Goal: Navigation & Orientation: Find specific page/section

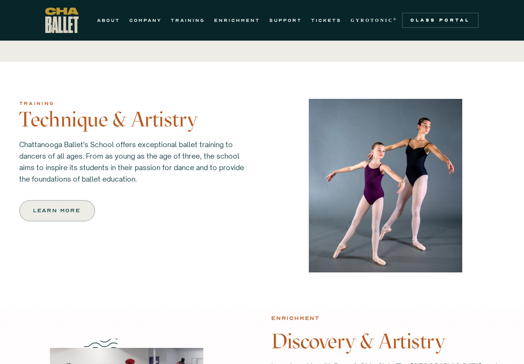
scroll to position [647, 0]
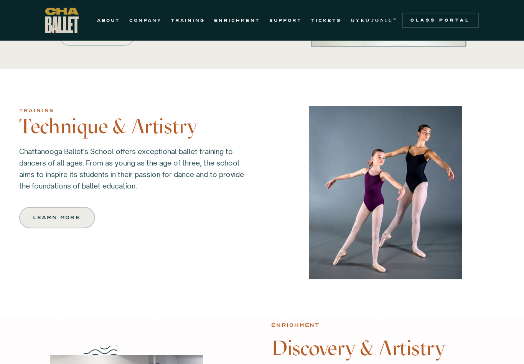
click at [156, 24] on link "COMPANY" at bounding box center [145, 20] width 32 height 9
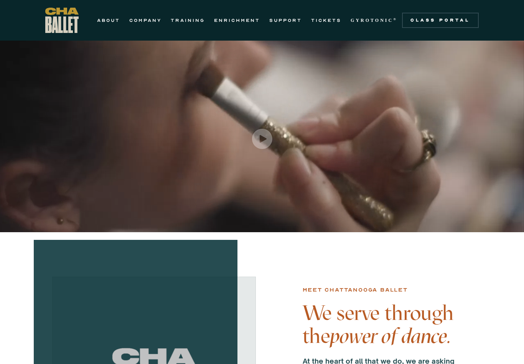
click at [427, 24] on link "Class Portal" at bounding box center [440, 20] width 77 height 15
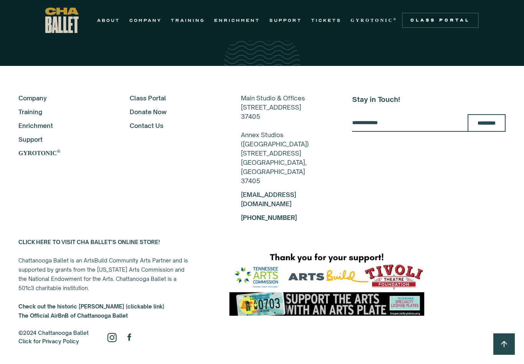
scroll to position [1390, 0]
click at [114, 343] on img at bounding box center [111, 337] width 9 height 9
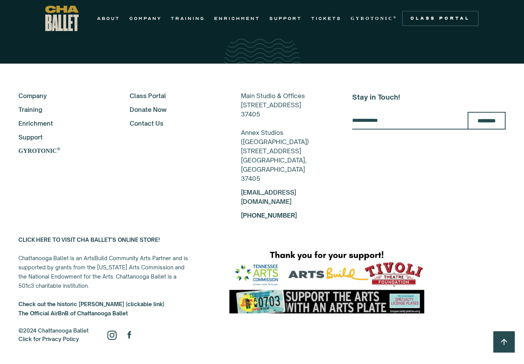
scroll to position [1402, 0]
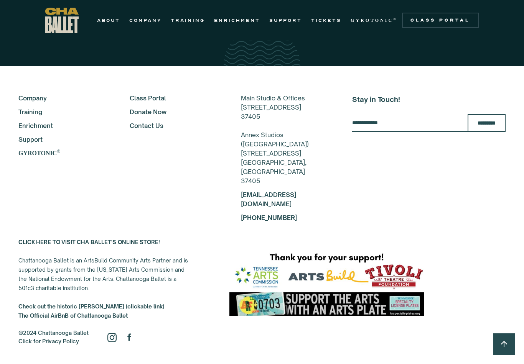
click at [131, 340] on img at bounding box center [130, 337] width 12 height 12
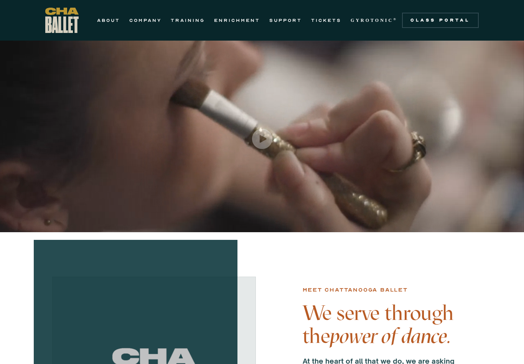
click at [428, 22] on div "Class Portal" at bounding box center [441, 20] width 68 height 6
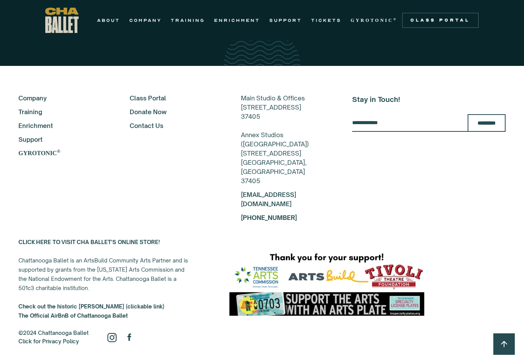
scroll to position [1380, 0]
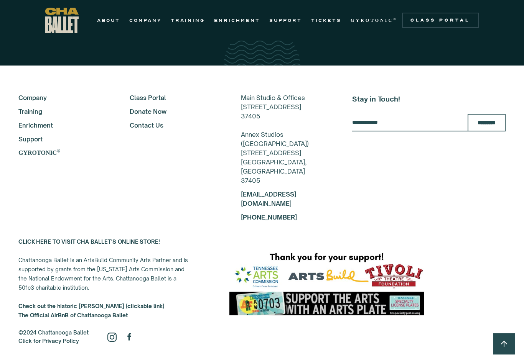
click at [43, 150] on strong "GYROTONIC" at bounding box center [37, 153] width 38 height 7
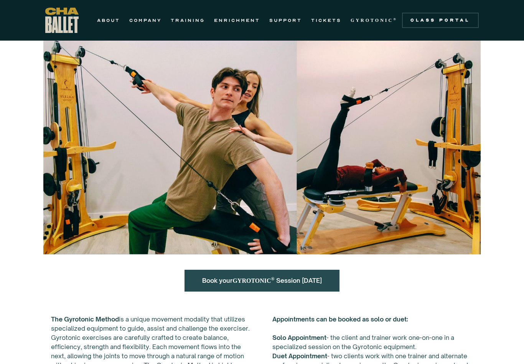
scroll to position [81, 0]
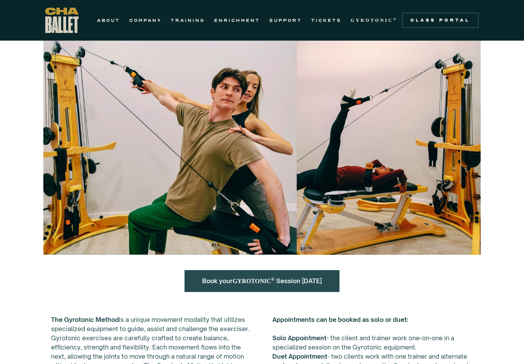
click at [292, 20] on link "SUPPORT" at bounding box center [285, 20] width 33 height 9
